Goal: Check status: Check status

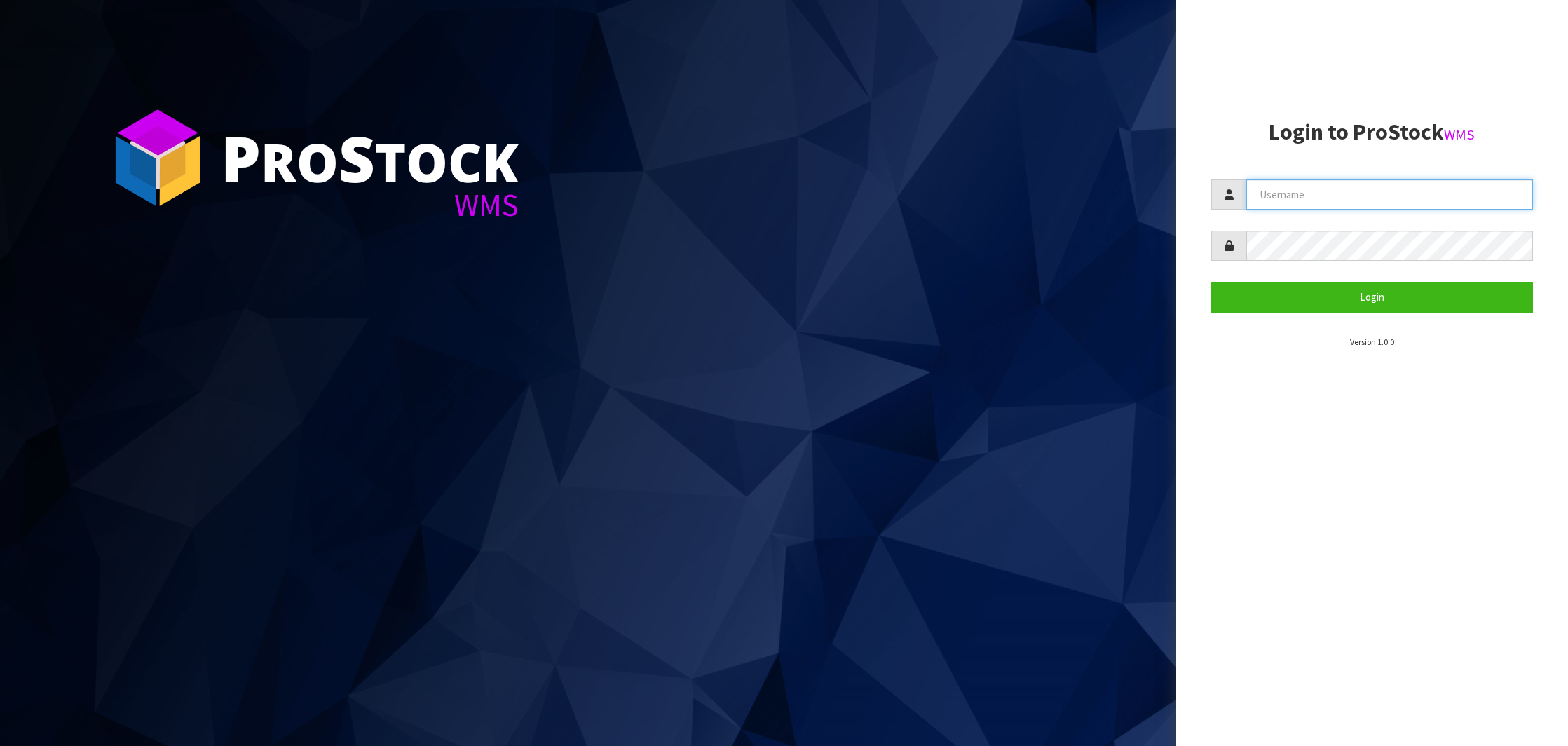
type input "NEROTAPWARE"
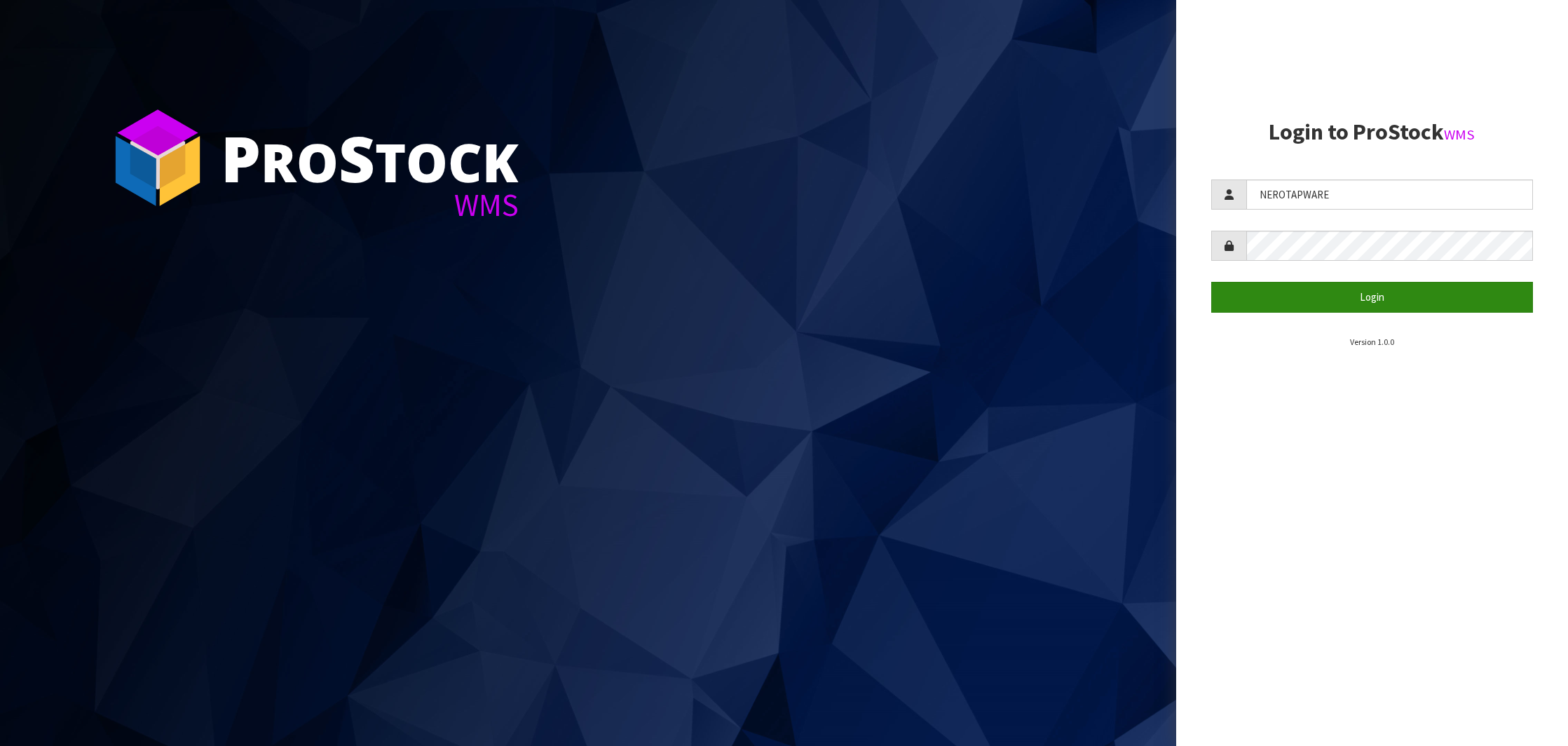
click at [1352, 300] on button "Login" at bounding box center [1372, 297] width 322 height 30
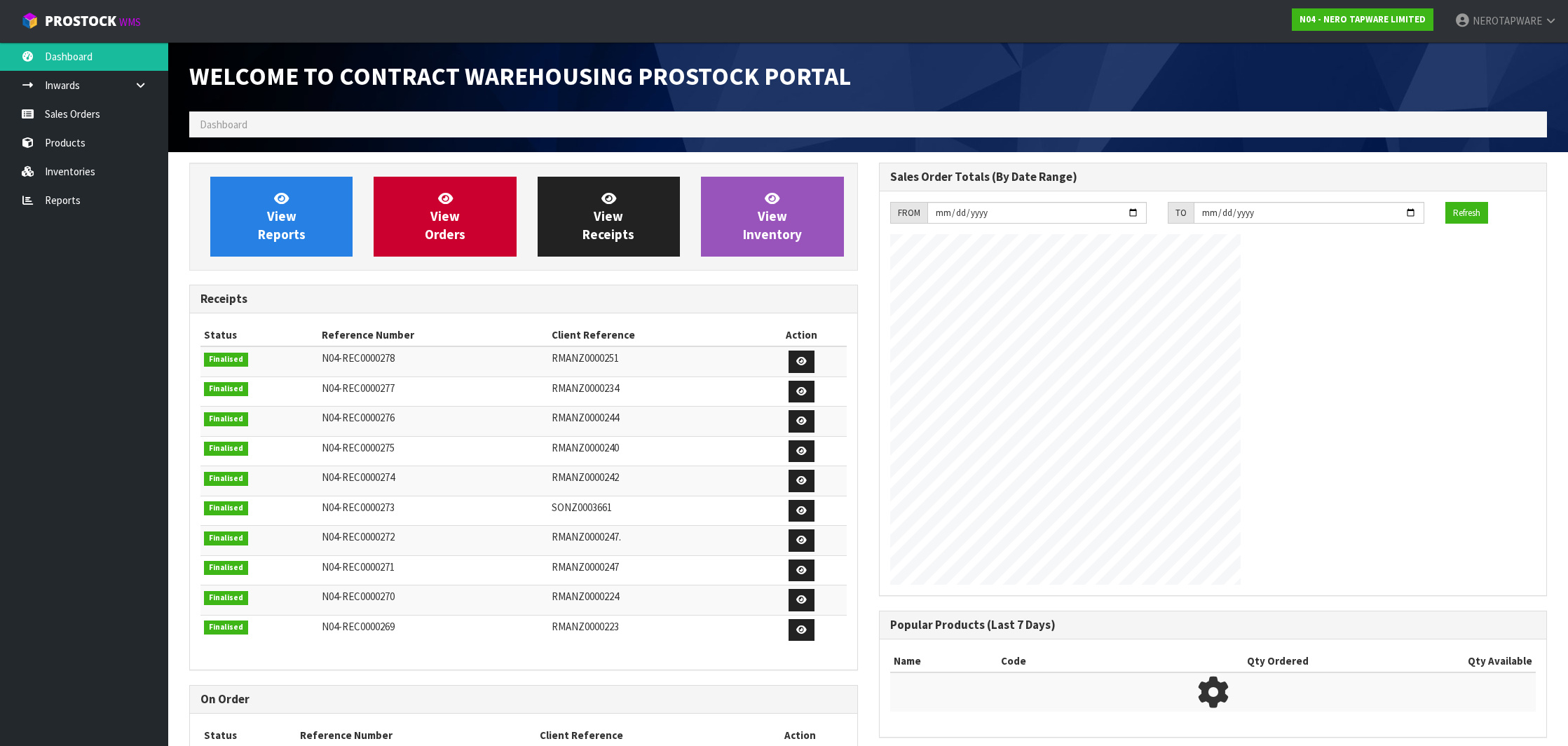
scroll to position [773, 689]
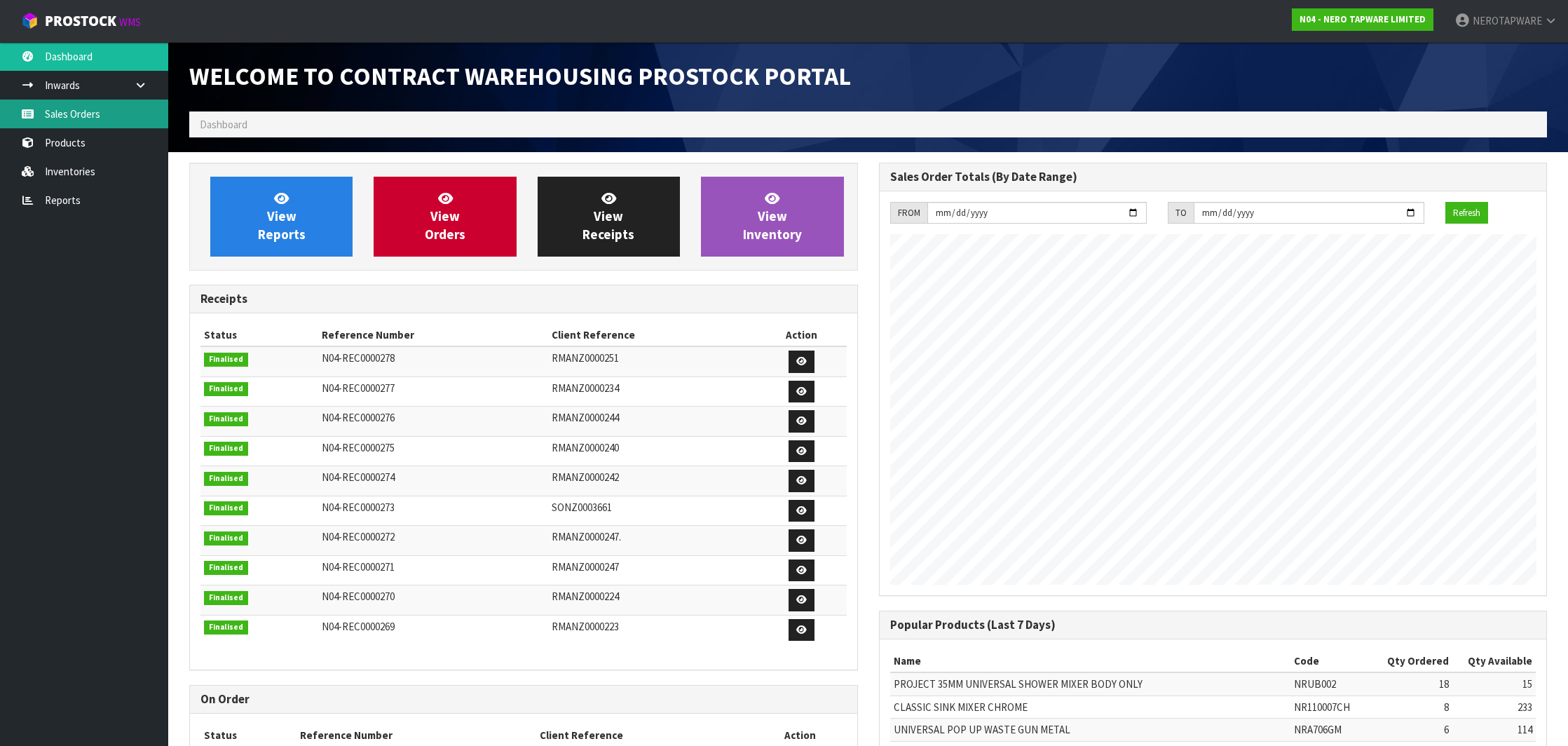
click at [76, 119] on link "Sales Orders" at bounding box center [84, 113] width 168 height 29
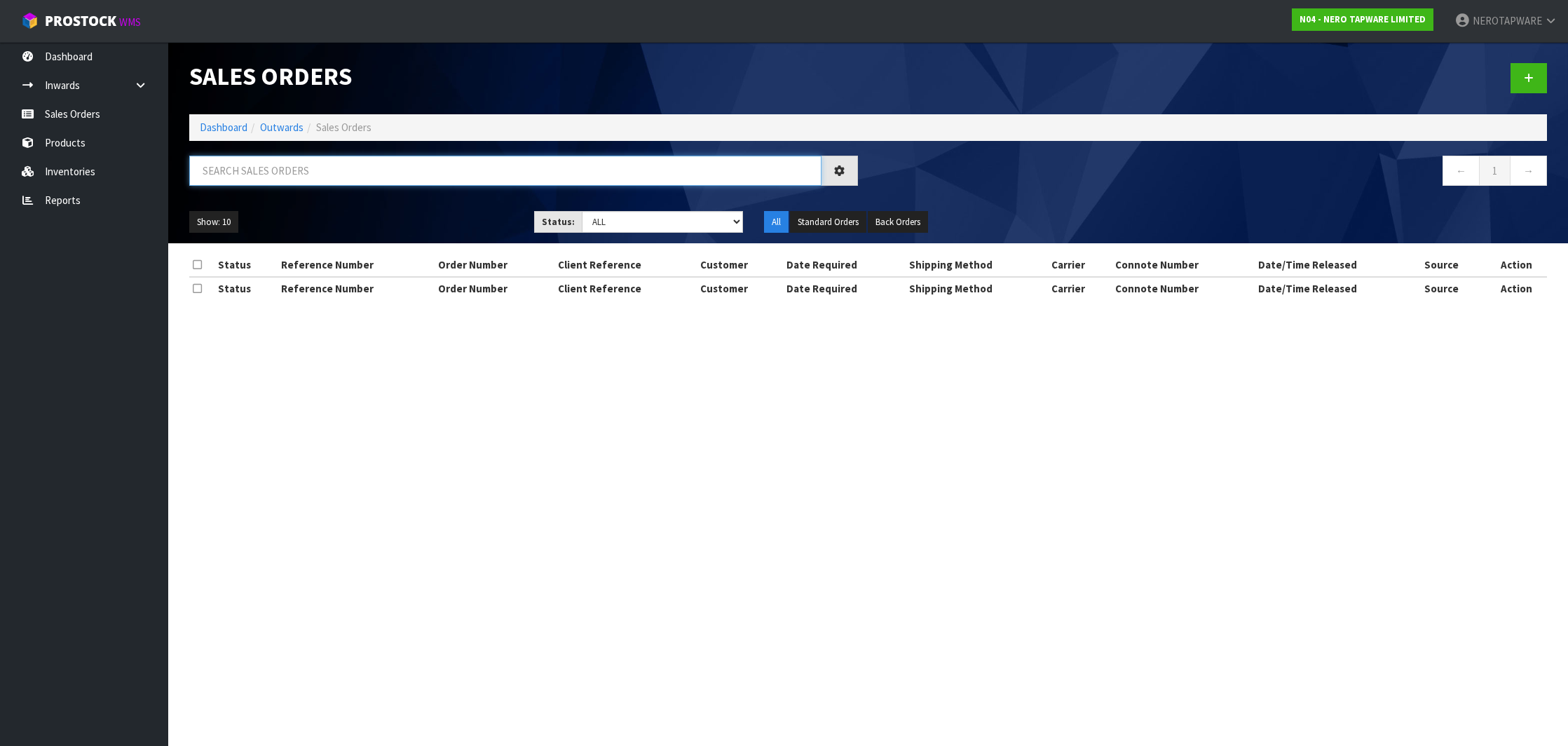
click at [379, 171] on input "text" at bounding box center [505, 171] width 632 height 30
paste input "SONZ0003662"
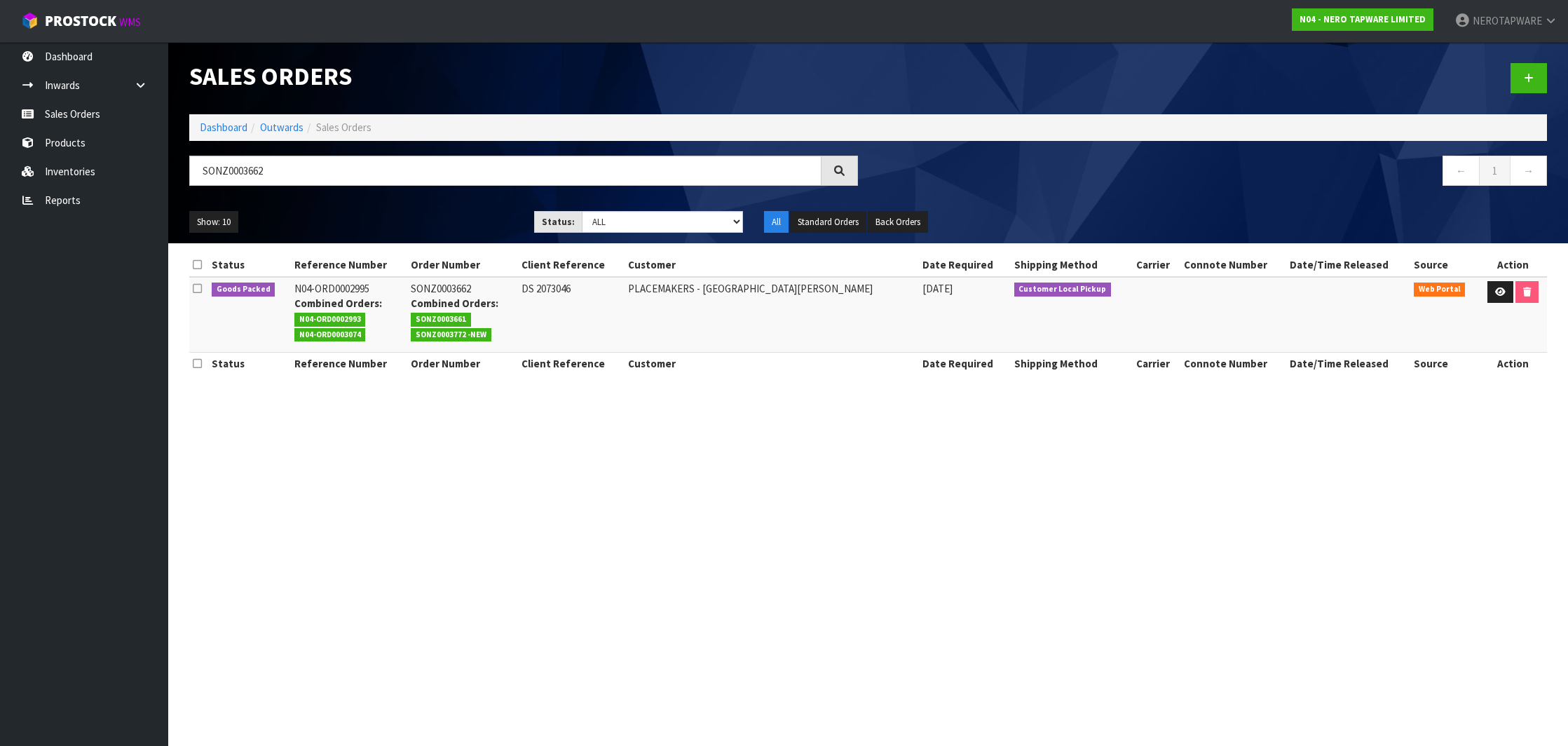
click at [455, 333] on span "SONZ0003772 -NEW" at bounding box center [451, 334] width 81 height 14
copy span "SONZ0003772"
click at [242, 166] on input "SONZ0003662" at bounding box center [505, 171] width 632 height 30
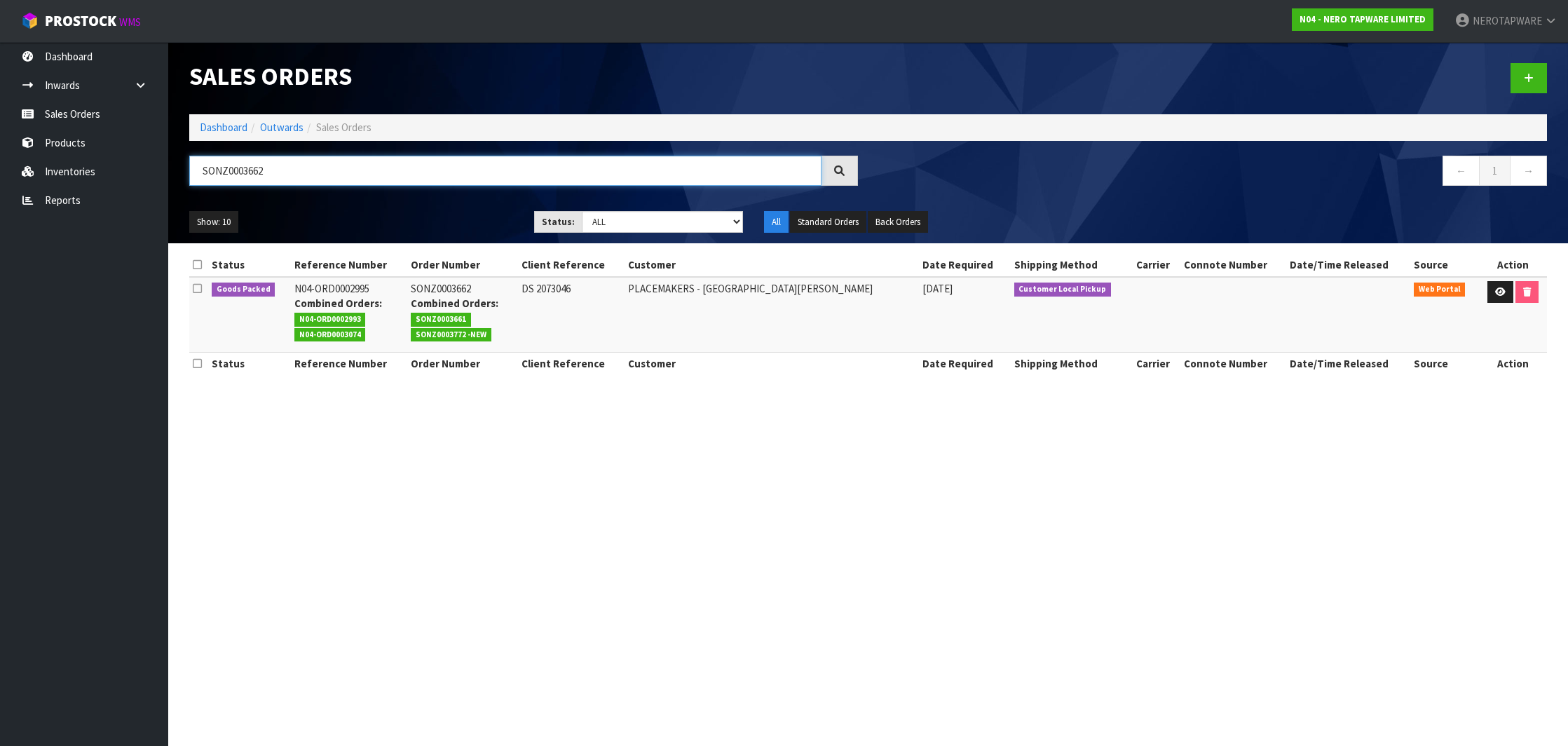
paste input "77"
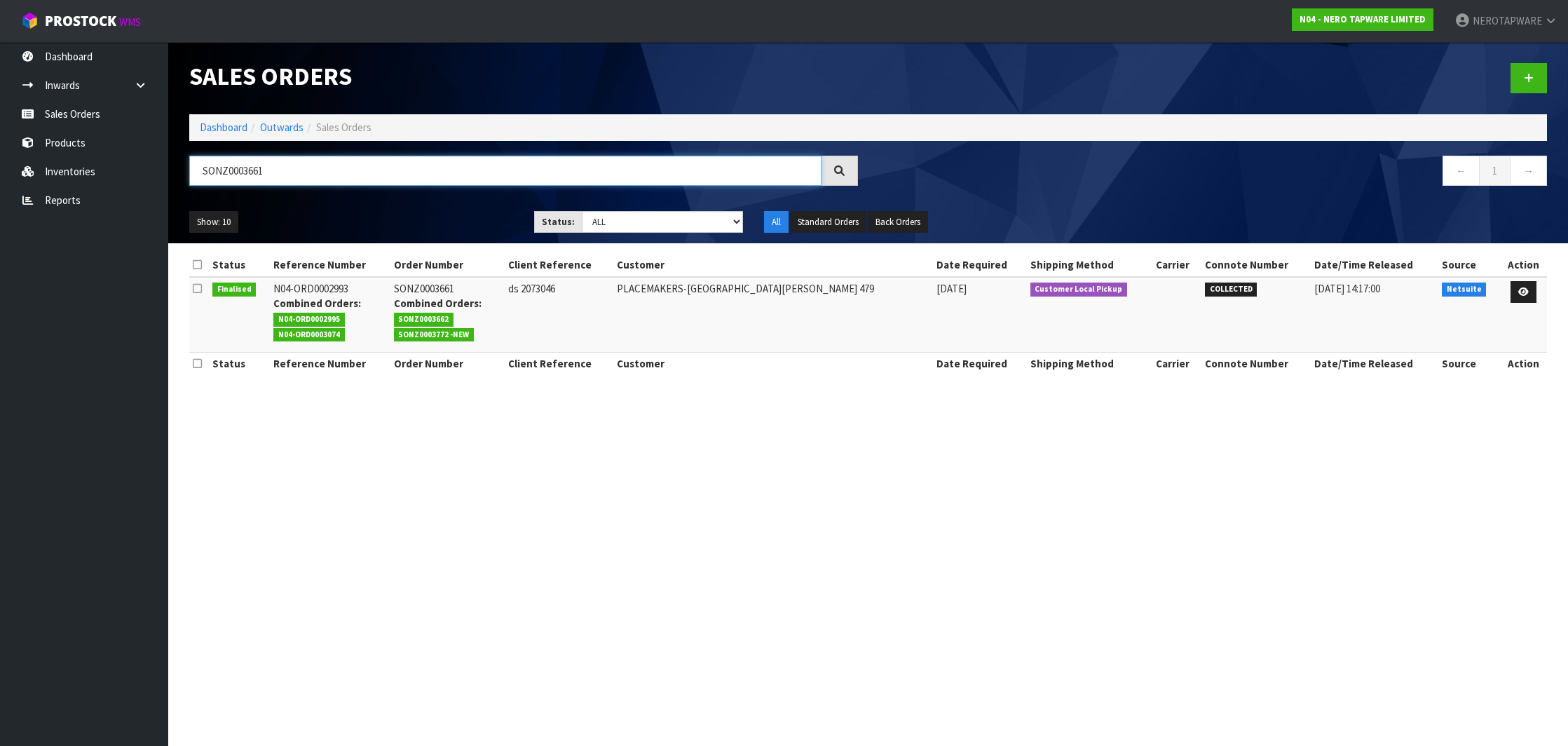
type input "SONZ0003661"
click at [933, 337] on td "[DATE]" at bounding box center [979, 314] width 94 height 76
